Goal: Information Seeking & Learning: Learn about a topic

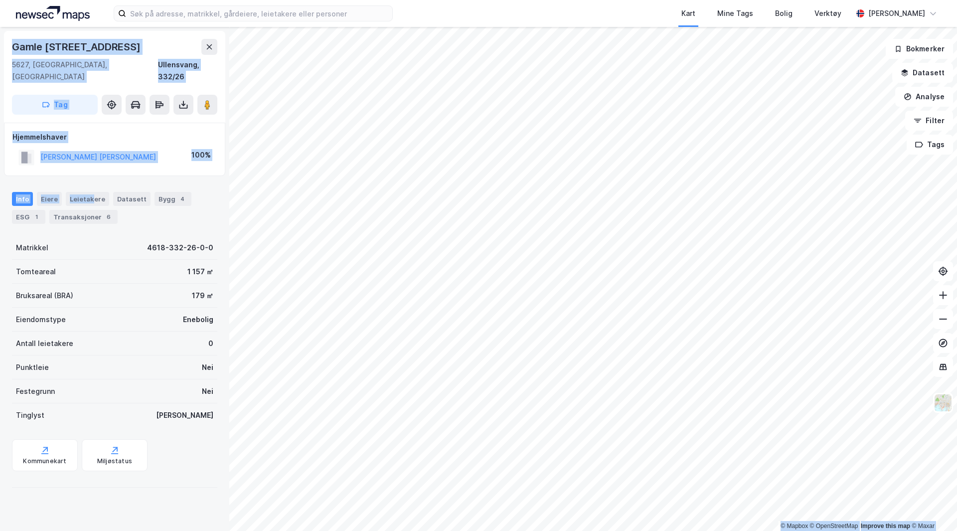
click at [753, 179] on div "© Mapbox © OpenStreetMap Improve this map © [PERSON_NAME] [STREET_ADDRESS], [ST…" at bounding box center [478, 279] width 957 height 504
click at [881, 182] on div "© Mapbox © OpenStreetMap Improve this map © [PERSON_NAME] [STREET_ADDRESS], [ST…" at bounding box center [478, 279] width 957 height 504
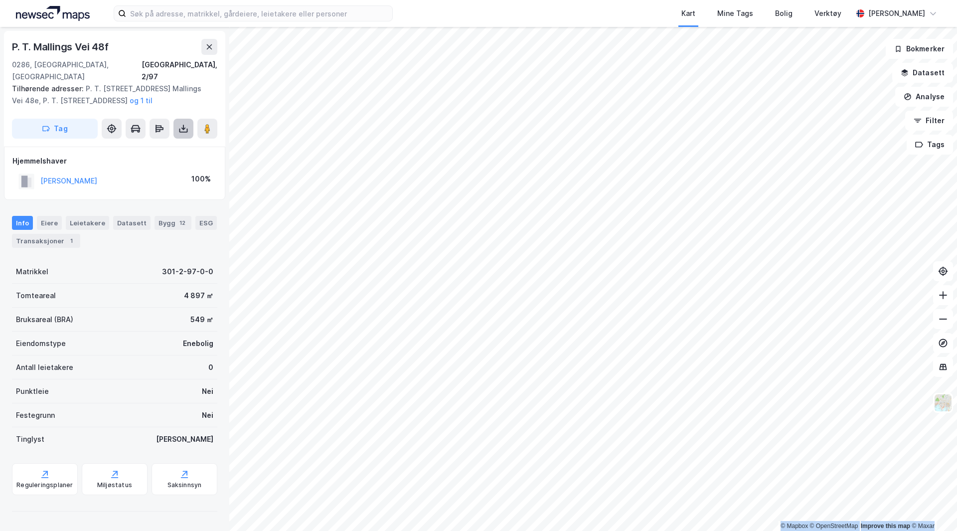
click at [190, 119] on button at bounding box center [183, 129] width 20 height 20
click at [150, 145] on div "Last ned grunnbok" at bounding box center [134, 149] width 58 height 8
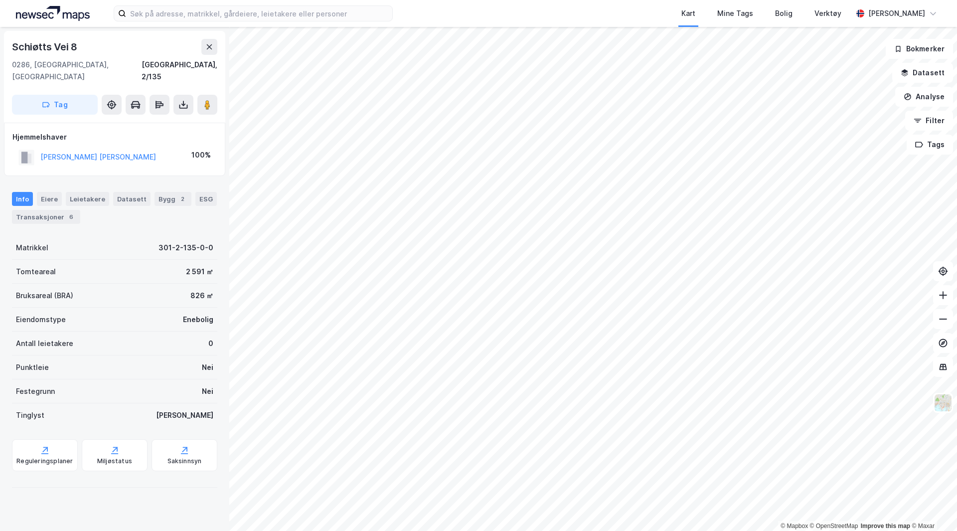
click at [159, 326] on div "© Mapbox © OpenStreetMap Improve this map © Maxar [STREET_ADDRESS], 2/135 Tag H…" at bounding box center [478, 279] width 957 height 504
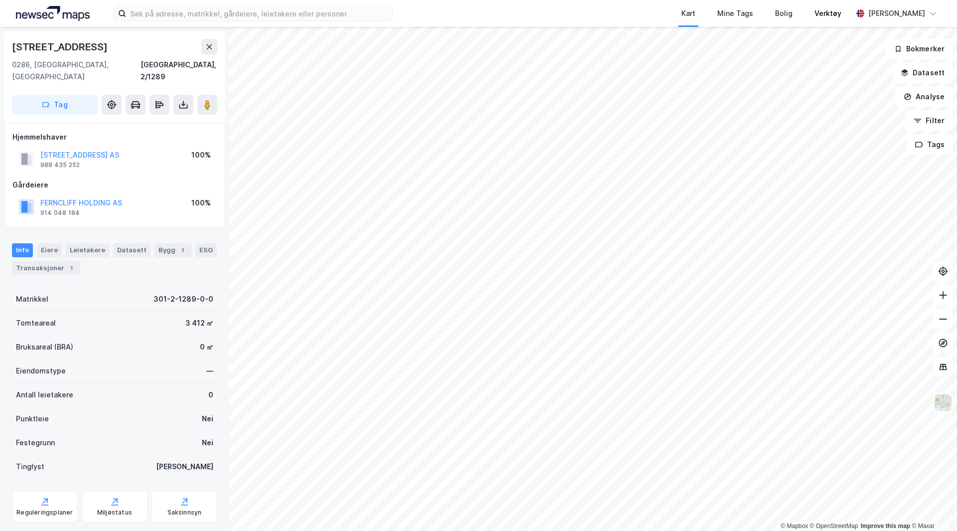
click at [843, 0] on div "Kart Mine Tags Bolig Verktøy [PERSON_NAME] © Mapbox © OpenStreetMap Improve thi…" at bounding box center [478, 265] width 957 height 531
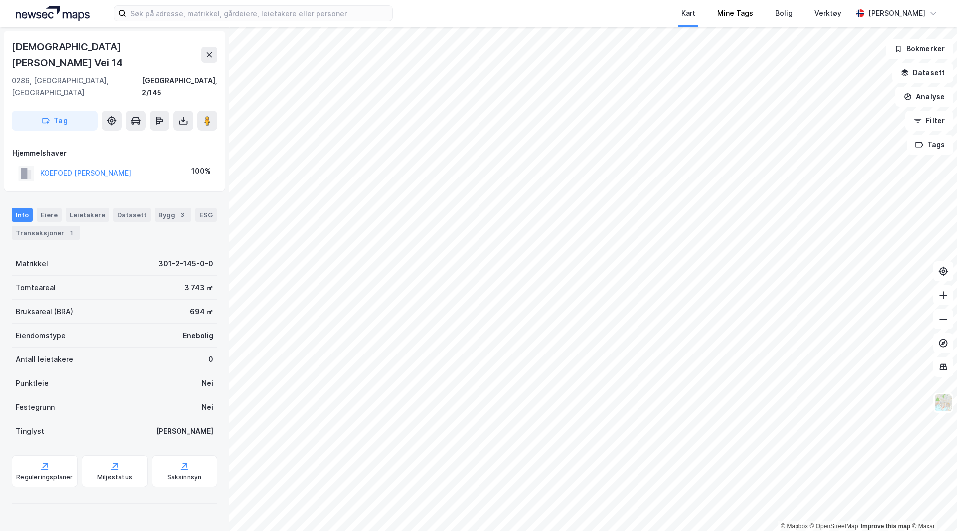
click at [770, 26] on div "Kart Mine Tags Bolig Verktøy [PERSON_NAME] © Mapbox © OpenStreetMap Improve thi…" at bounding box center [478, 265] width 957 height 531
